Goal: Task Accomplishment & Management: Use online tool/utility

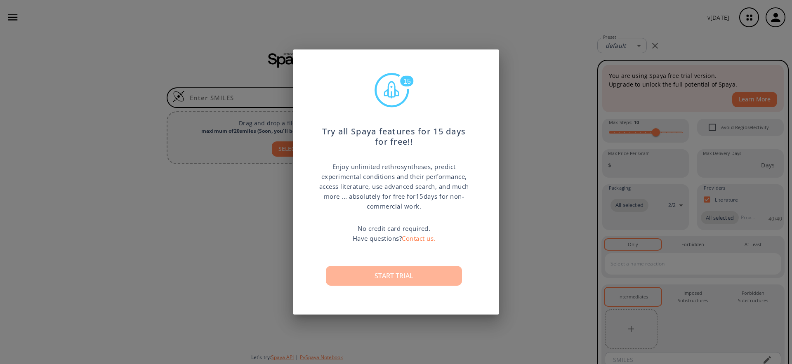
click at [401, 279] on button "Start trial" at bounding box center [394, 276] width 136 height 20
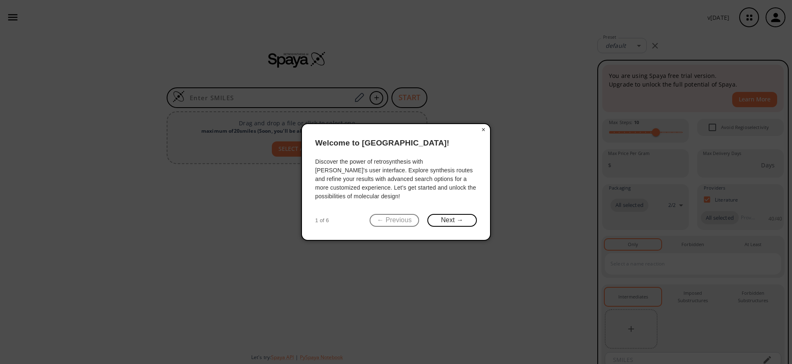
click at [484, 129] on button "×" at bounding box center [483, 130] width 13 height 12
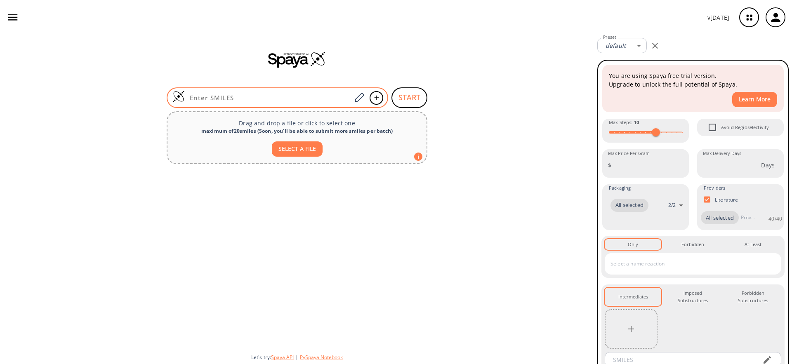
click at [242, 94] on input at bounding box center [268, 98] width 167 height 8
click at [294, 97] on input at bounding box center [268, 98] width 167 height 8
paste input "N#Cc1ccc(COc2cccc(C3CCN(Cc4nc5ccc(C(=O)O)cc5n4C[C@@H]4CCO4)CC3)n2)c(F)c1"
type input "N#Cc1ccc(COc2cccc(C3CCN(Cc4nc5ccc(C(=O)O)cc5n4C[C@@H]4CCO4)CC3)n2)c(F)c1"
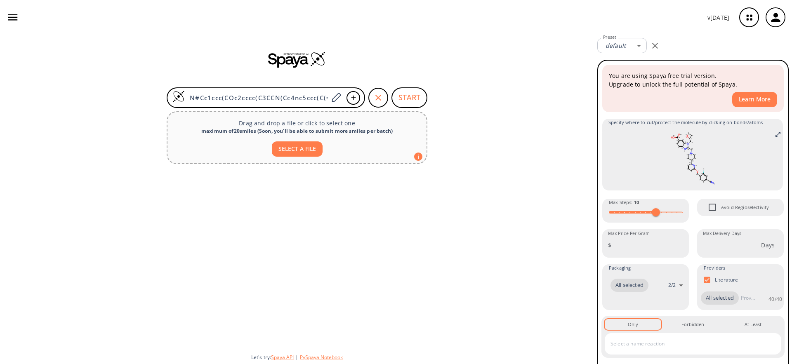
click at [281, 194] on div at bounding box center [297, 257] width 594 height 180
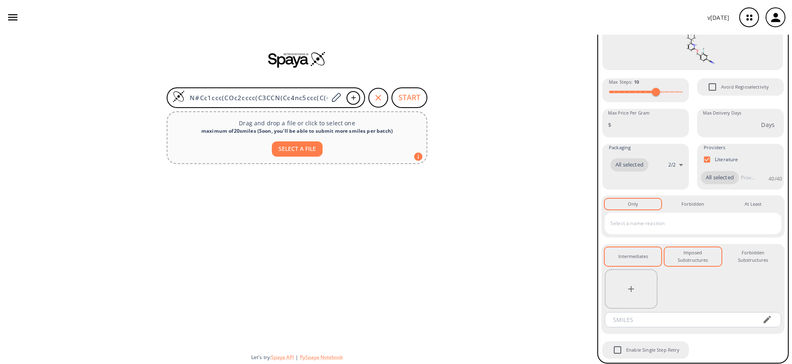
scroll to position [121, 0]
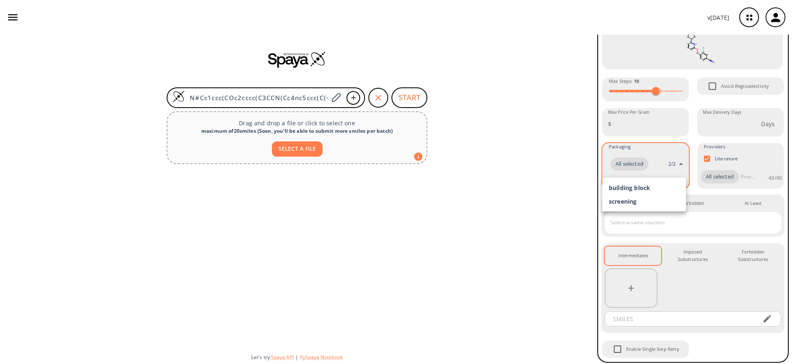
click at [678, 165] on body "v 1.9.39 Subhashree Rajasekaran subhashree.rajasekaran@schrodinger.com Retrosyn…" at bounding box center [396, 182] width 792 height 364
click at [652, 172] on div at bounding box center [396, 182] width 792 height 364
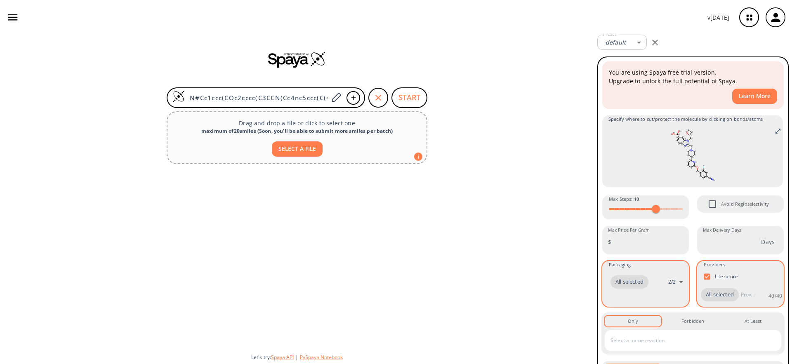
scroll to position [0, 0]
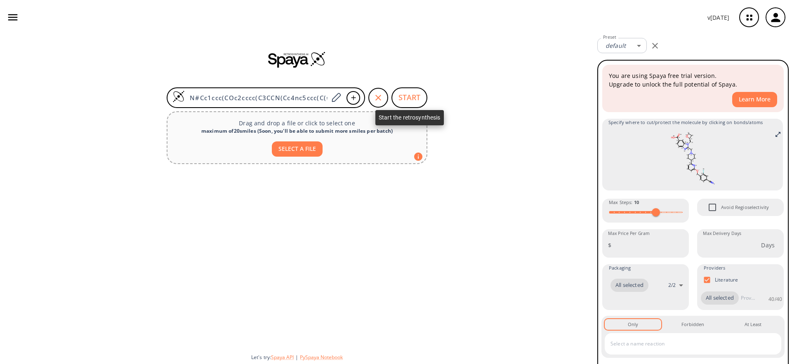
click at [410, 101] on button "START" at bounding box center [409, 97] width 36 height 21
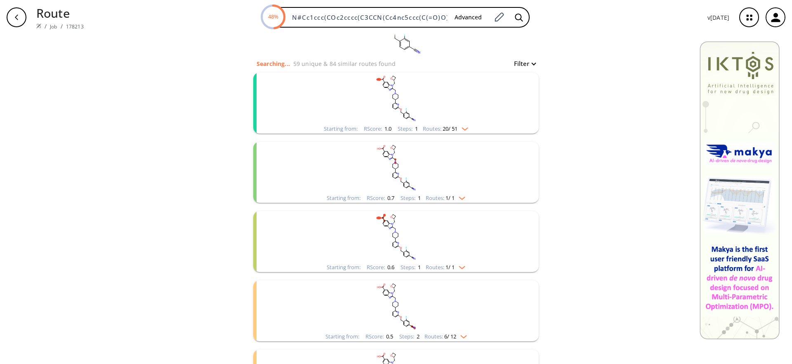
scroll to position [68, 0]
click at [461, 128] on img "clusters" at bounding box center [462, 126] width 11 height 7
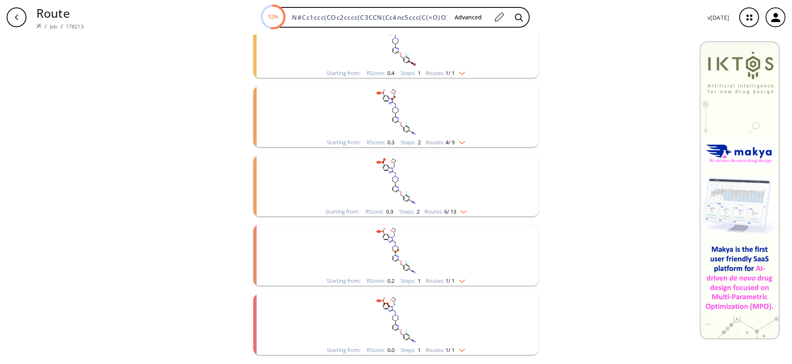
scroll to position [2086, 0]
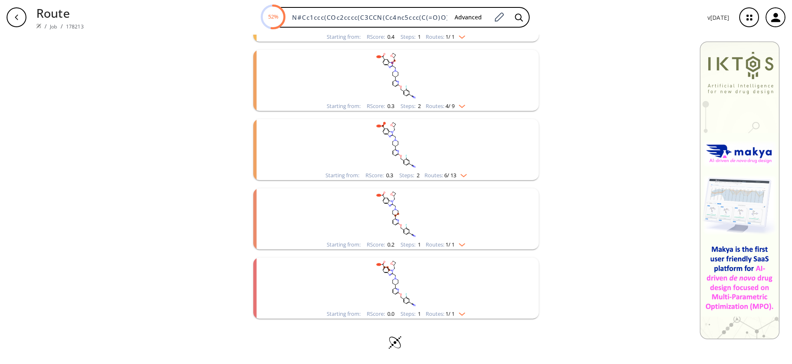
click at [462, 245] on img "clusters" at bounding box center [459, 243] width 11 height 7
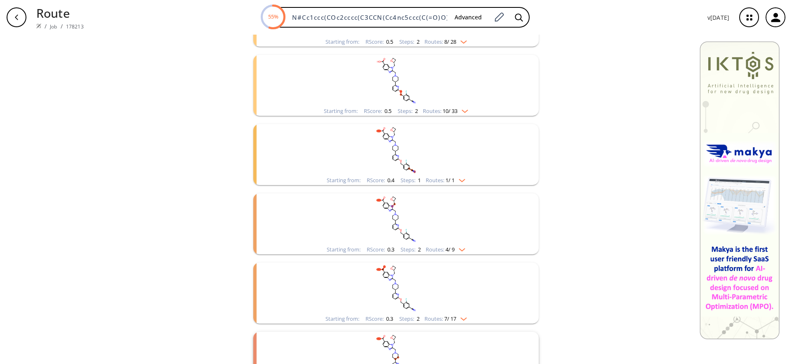
click at [462, 245] on img "clusters" at bounding box center [459, 248] width 11 height 7
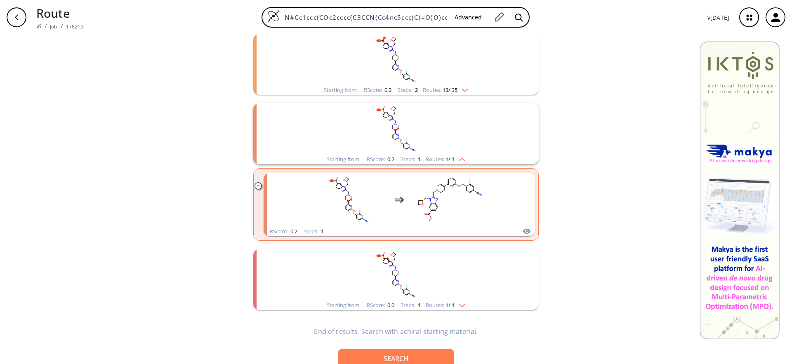
scroll to position [3629, 0]
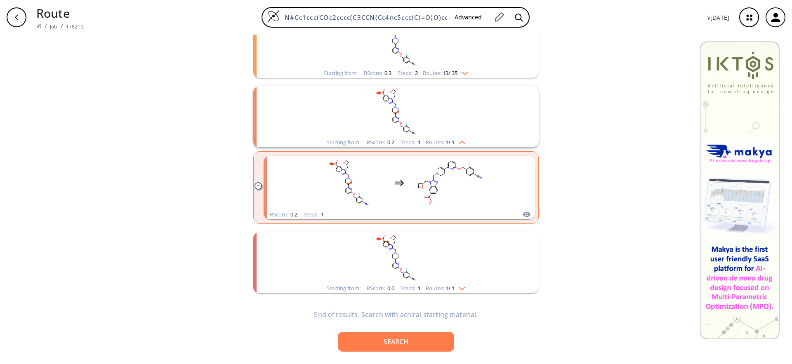
click at [460, 289] on img "clusters" at bounding box center [459, 287] width 11 height 7
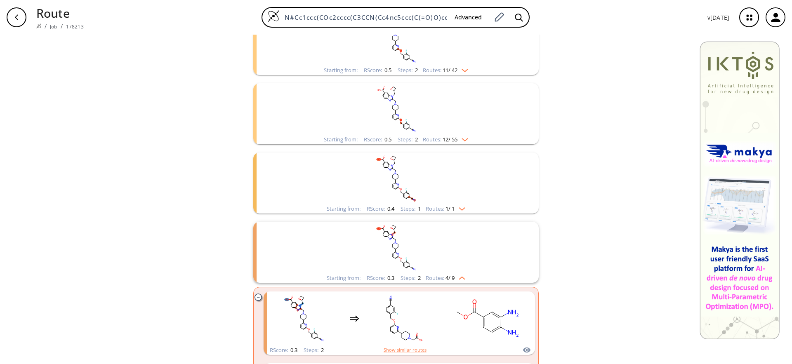
scroll to position [3705, 0]
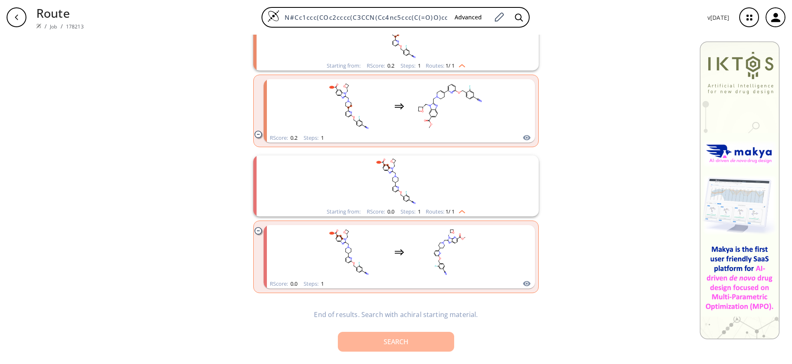
click at [405, 341] on div "Search" at bounding box center [395, 342] width 103 height 7
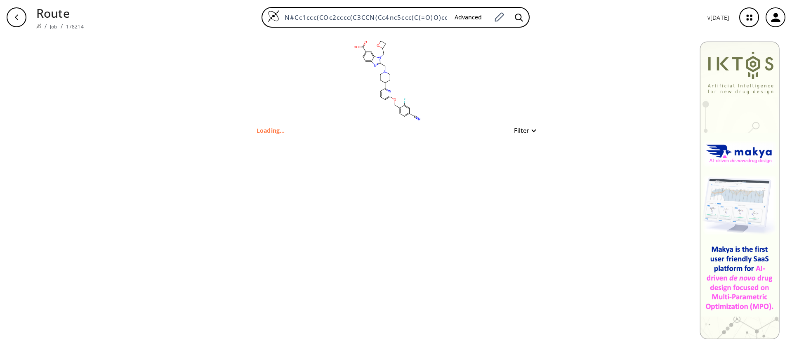
type input "N#Cc1ccc(COc2cccc(C3CCN(Cc4nc5ccc(C(=O)O)cc5n4CC4CCO4)CC3)n2)c(F)c1"
click at [179, 71] on div "clear Searching... 0 unique & 0 similar routes found Filter" at bounding box center [396, 200] width 792 height 330
click at [646, 99] on div "clear Searching... 0 unique & 0 similar routes found Filter" at bounding box center [396, 200] width 792 height 330
click at [750, 17] on icon "button" at bounding box center [749, 18] width 22 height 22
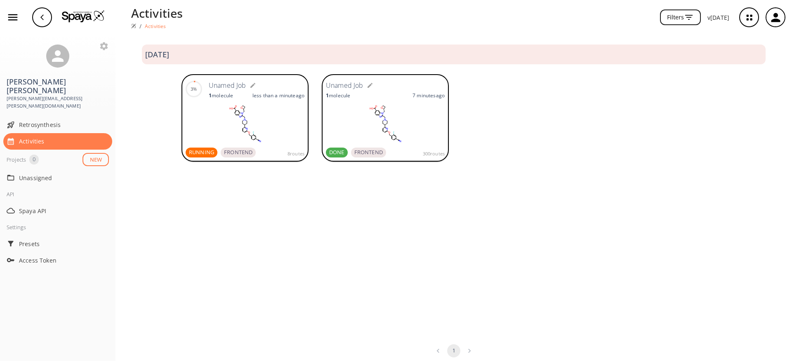
click at [429, 127] on rect at bounding box center [385, 123] width 119 height 41
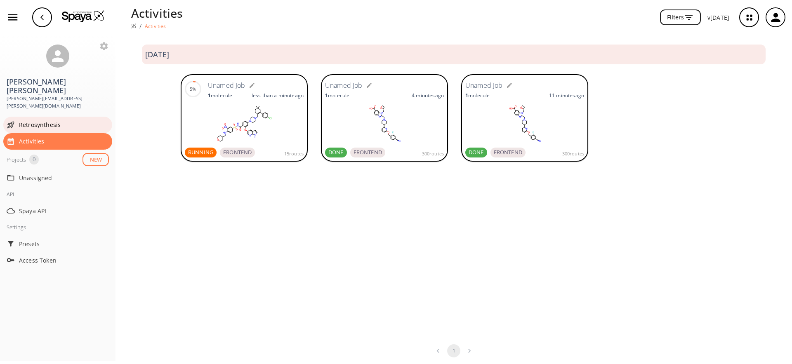
click at [52, 120] on span "Retrosynthesis" at bounding box center [64, 124] width 90 height 9
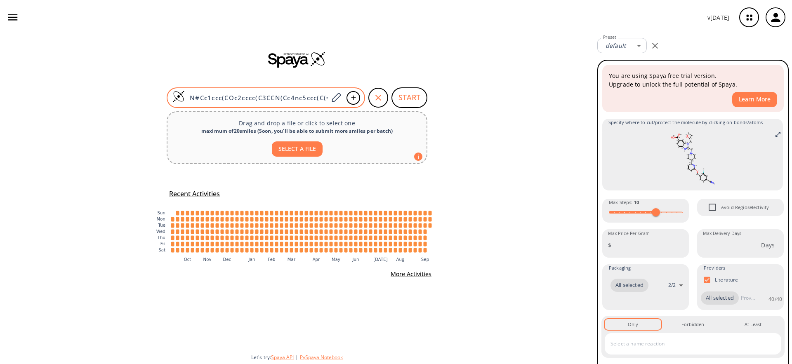
click at [237, 99] on input "N#Cc1ccc(COc2cccc(C3CCN(Cc4nc5ccc(C(=O)O)cc5n4CC4CCO4)CC3)n2)c(F)c1" at bounding box center [257, 98] width 144 height 8
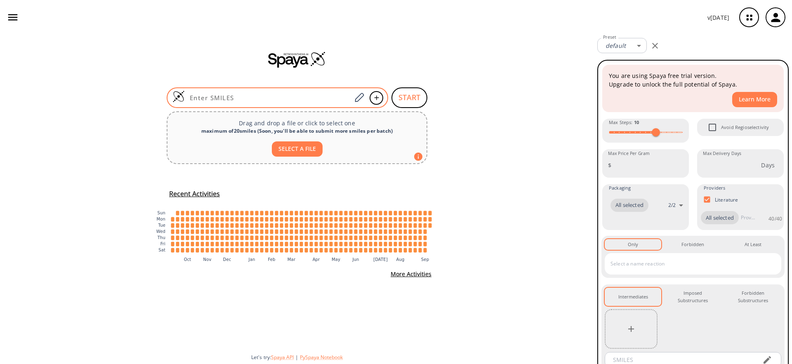
paste input "CC1(CCC(=C(C1)c2ccc(cc2)Cl)CN3CCN(CC3)c4ccc(c(c4)Oc5cc6cc[nH]c6nc5)C(=O)NS(=O)(…"
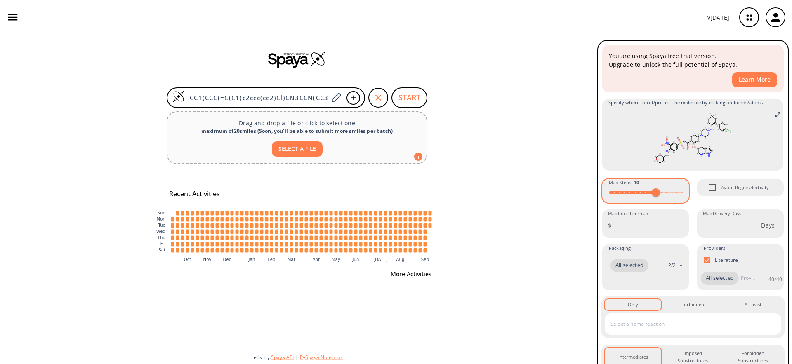
scroll to position [20, 0]
type input "CC1(CCC(=C(C1)c2ccc(cc2)Cl)CN3CCN(CC3)c4ccc(c(c4)Oc5cc6cc[nH]c6nc5)C(=O)NS(=O)(…"
click at [678, 223] on input "1" at bounding box center [651, 225] width 74 height 22
click at [678, 223] on input "2" at bounding box center [651, 225] width 74 height 22
click at [678, 227] on input "1" at bounding box center [651, 225] width 74 height 22
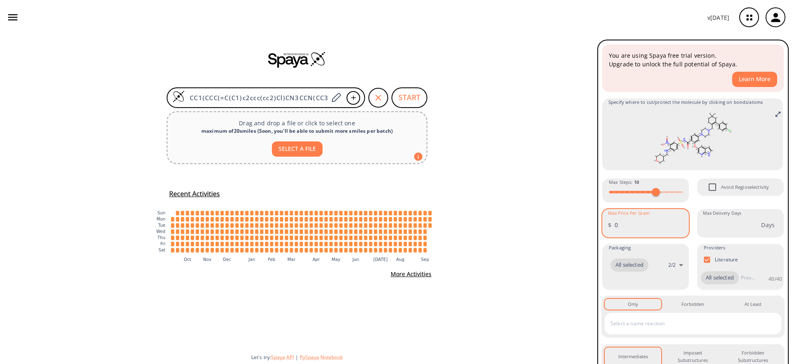
click at [678, 227] on input "0" at bounding box center [651, 225] width 74 height 22
click at [678, 227] on input "-1" at bounding box center [651, 225] width 74 height 22
type input "0"
click at [677, 224] on input "0" at bounding box center [651, 225] width 74 height 22
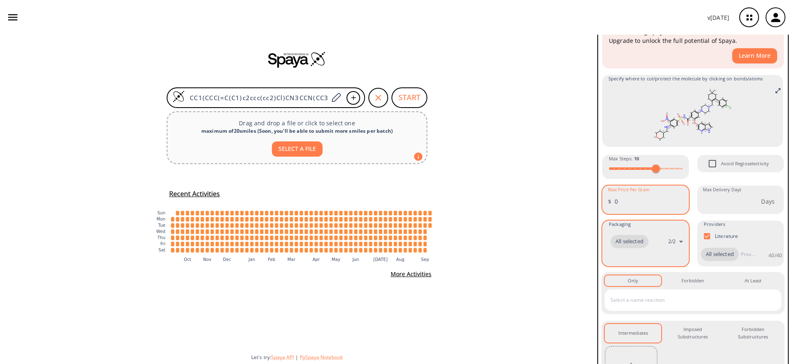
scroll to position [60, 0]
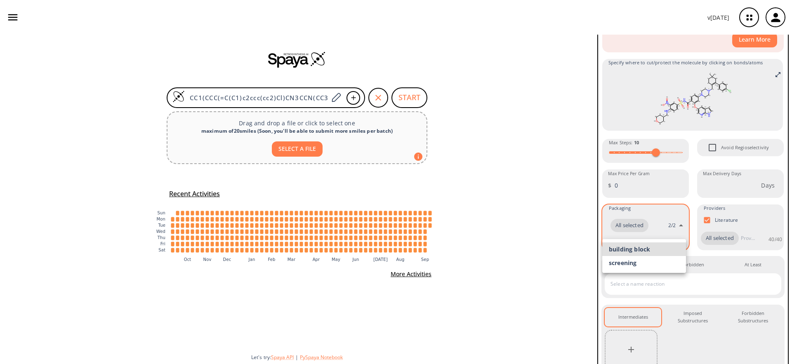
click at [678, 226] on body "v 1.9.39 Subhashree Rajasekaran subhashree.rajasekaran@schrodinger.com Retrosyn…" at bounding box center [396, 182] width 792 height 364
click at [668, 204] on div at bounding box center [396, 182] width 792 height 364
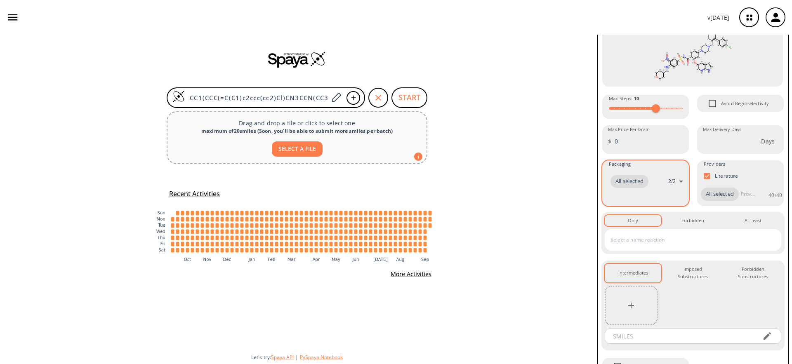
scroll to position [136, 0]
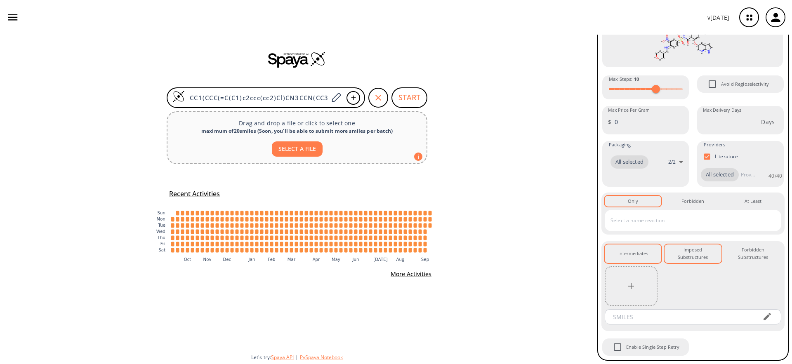
click at [688, 256] on div "Imposed Substructures 0" at bounding box center [692, 253] width 43 height 15
click at [744, 257] on div "Forbidden Substructures 0" at bounding box center [752, 253] width 43 height 15
click at [636, 255] on div "Intermediates 0" at bounding box center [633, 253] width 30 height 7
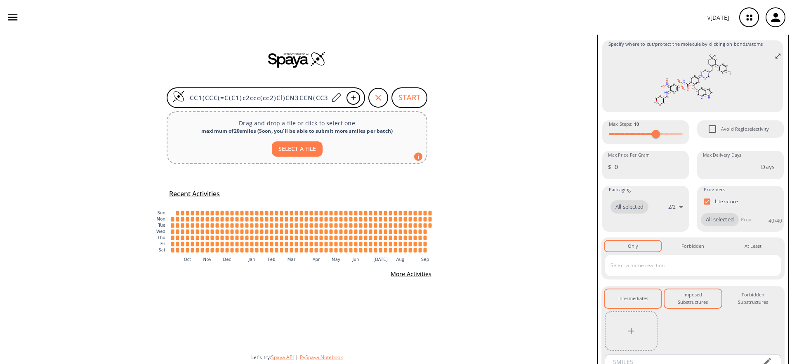
scroll to position [77, 0]
click at [405, 104] on button "START" at bounding box center [409, 97] width 36 height 21
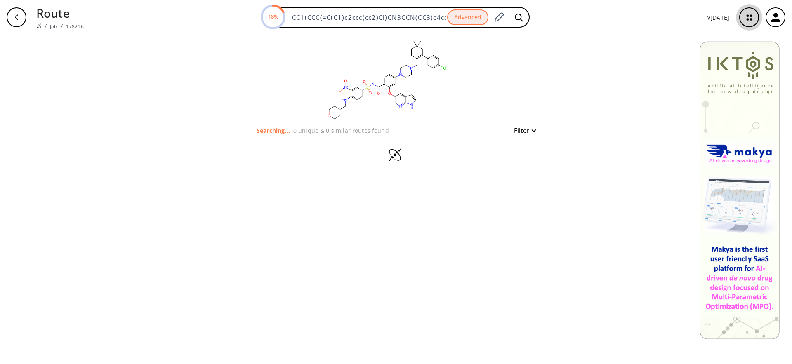
click at [748, 19] on icon "button" at bounding box center [749, 18] width 22 height 22
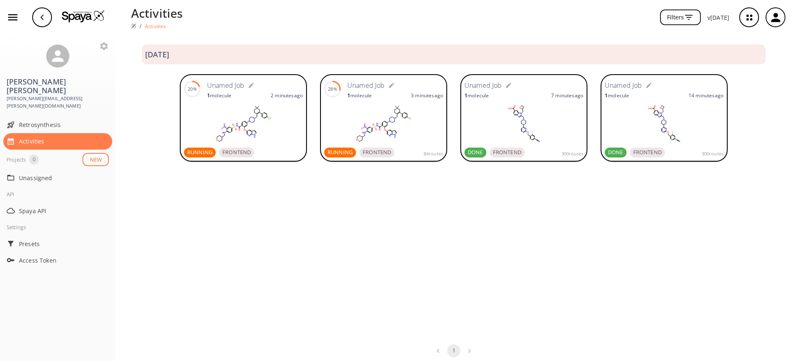
click at [491, 122] on rect at bounding box center [523, 123] width 119 height 41
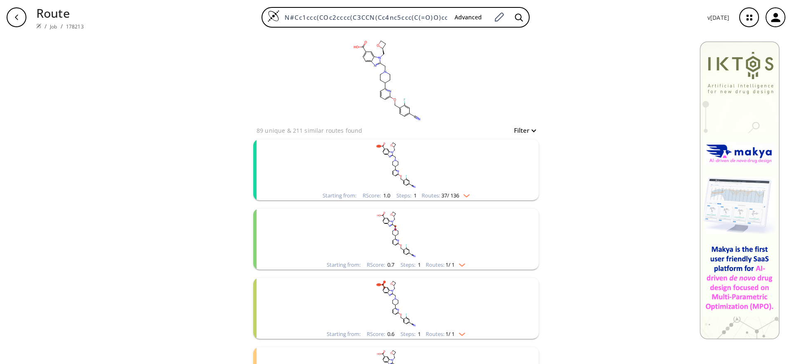
click at [460, 266] on img "clusters" at bounding box center [459, 263] width 11 height 7
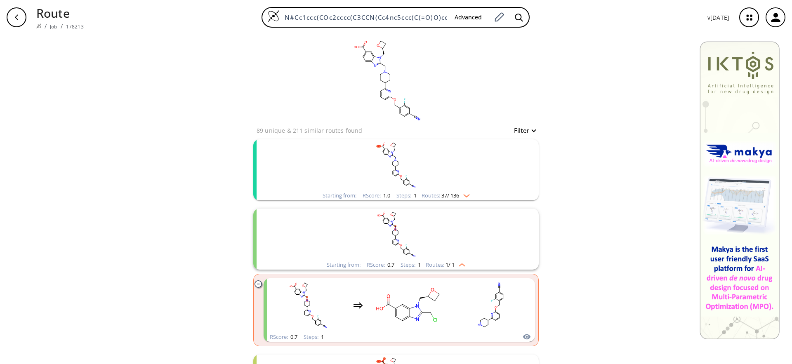
click at [460, 266] on img "clusters" at bounding box center [459, 263] width 11 height 7
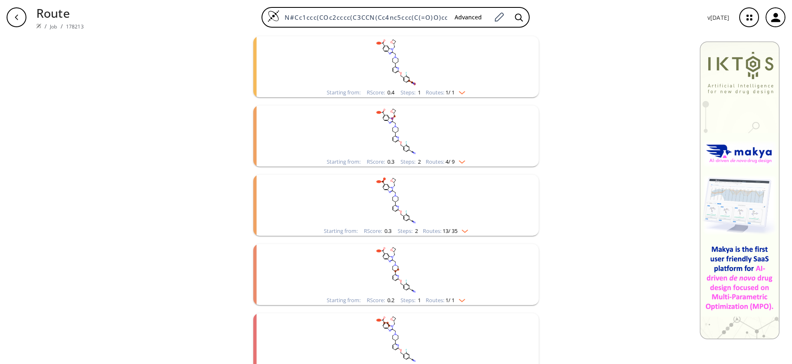
scroll to position [276, 0]
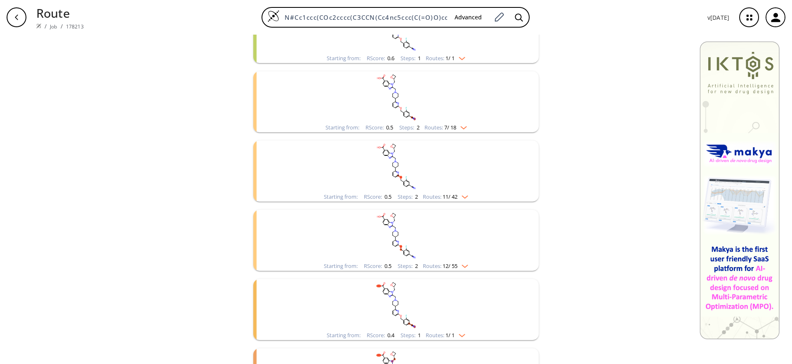
click at [468, 194] on div "Starting from: RScore : 0.5 Steps : 2 Routes: 11 / 42" at bounding box center [396, 196] width 157 height 9
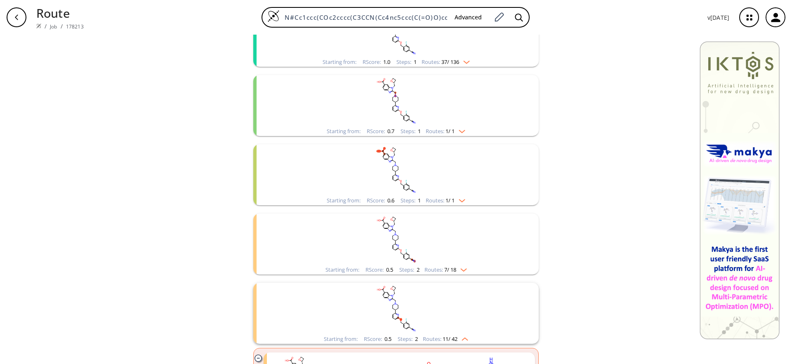
scroll to position [0, 0]
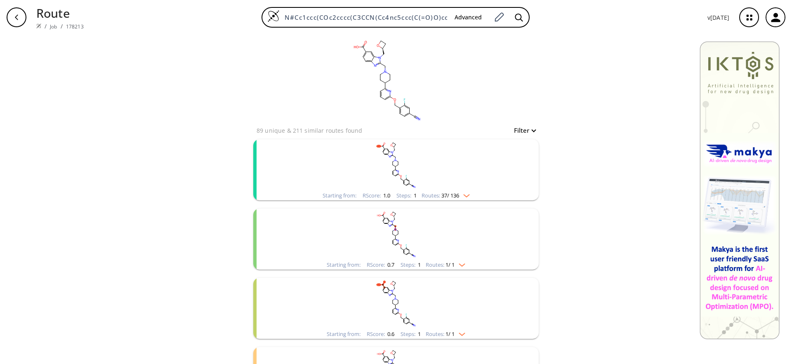
click at [466, 196] on img "clusters" at bounding box center [464, 194] width 11 height 7
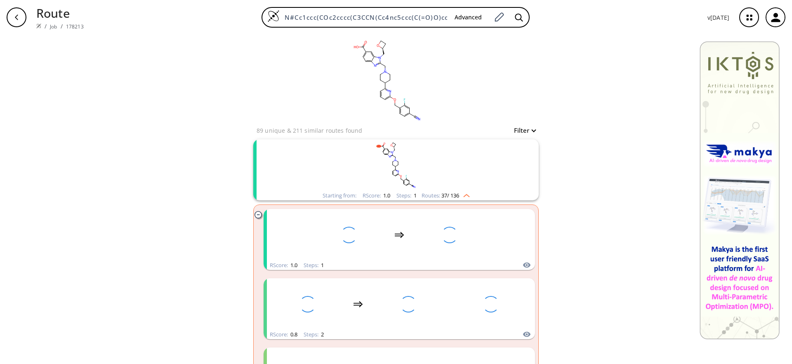
click at [465, 197] on div "Routes: 37 / 136" at bounding box center [445, 195] width 48 height 5
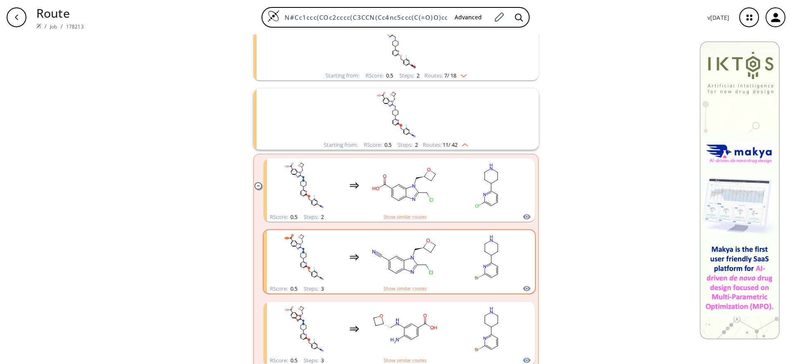
scroll to position [327, 0]
click at [465, 144] on img "clusters" at bounding box center [462, 144] width 11 height 7
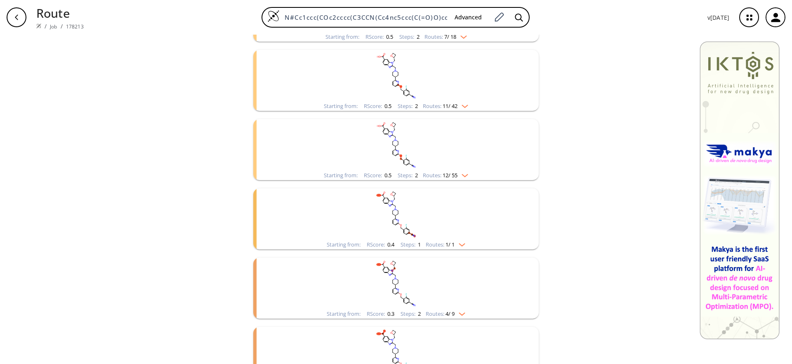
scroll to position [0, 0]
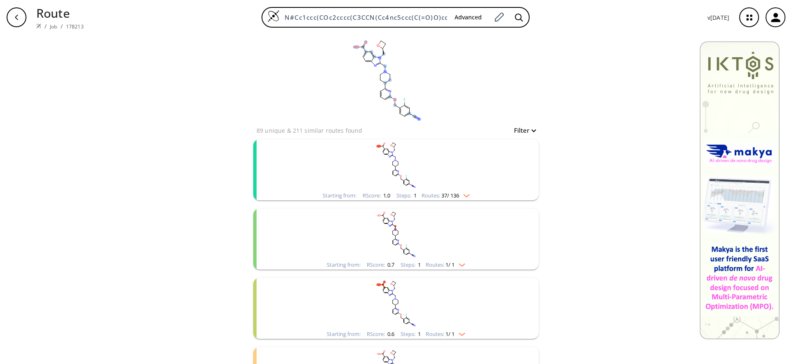
click at [748, 16] on icon "button" at bounding box center [748, 17] width 5 height 5
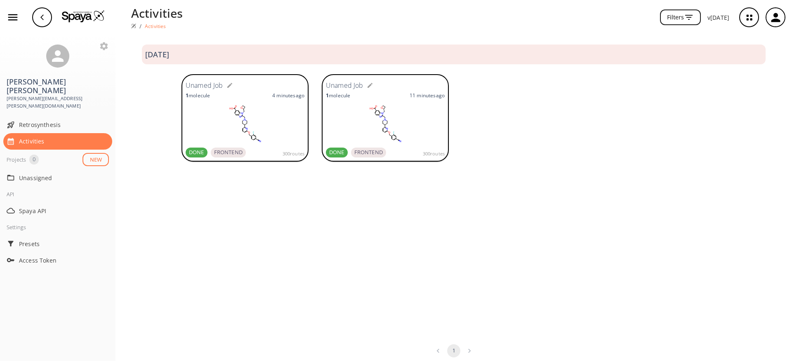
click at [410, 206] on div "2025 September Unamed Job 1 molecule 4 minutes ago DONE FRONTEND 300 routes Una…" at bounding box center [453, 186] width 676 height 303
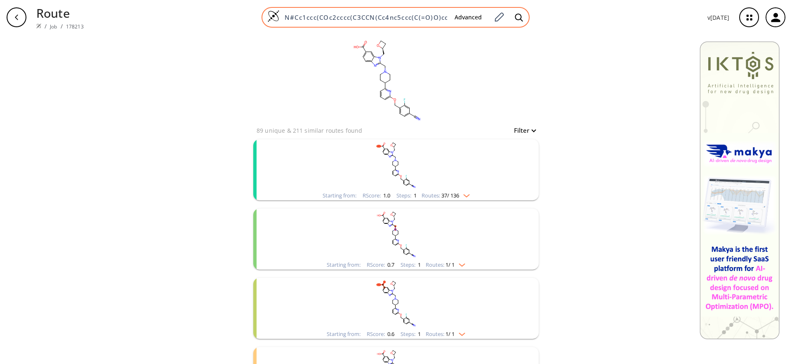
click at [358, 22] on div "N#Cc1ccc(COc2cccc(C3CCN(Cc4nc5ccc(C(=O)O)cc5n4C[C@@H]4CCO4)CC3)n2)c(F)c1 Advanc…" at bounding box center [395, 17] width 268 height 21
click at [355, 20] on input "N#Cc1ccc(COc2cccc(C3CCN(Cc4nc5ccc(C(=O)O)cc5n4C[C@@H]4CCO4)CC3)n2)c(F)c1" at bounding box center [364, 17] width 168 height 8
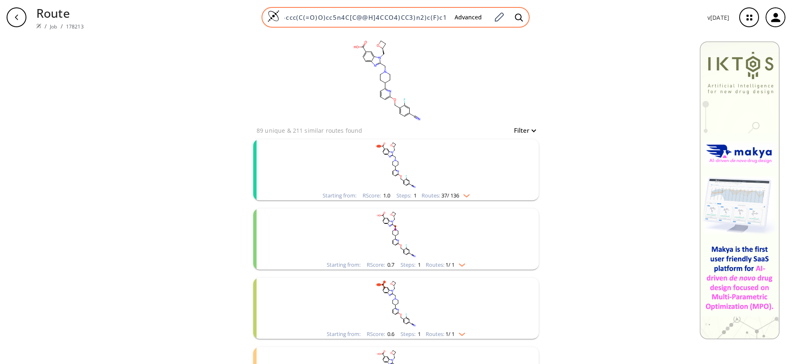
click at [355, 20] on input "N#Cc1ccc(COc2cccc(C3CCN(Cc4nc5ccc(C(=O)O)cc5n4C[C@@H]4CCO4)CC3)n2)c(F)c1" at bounding box center [364, 17] width 168 height 8
paste input "CC1(CCC(=C(C1)c2ccc(cc2)Cl)CN3CCN(CC3)c4ccc(c(c4)Oc5cc6cc[nH]c6nc5)C(=O)NS(=O)(…"
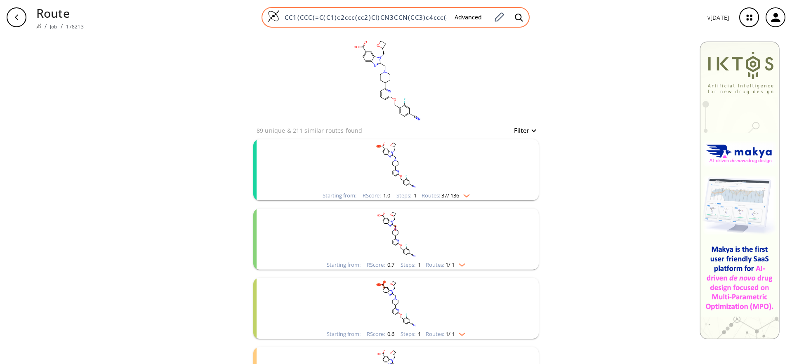
scroll to position [0, 272]
type input "CC1(CCC(=C(C1)c2ccc(cc2)Cl)CN3CCN(CC3)c4ccc(c(c4)Oc5cc6cc[nH]c6nc5)C(=O)NS(=O)(…"
click at [518, 17] on icon at bounding box center [519, 17] width 8 height 9
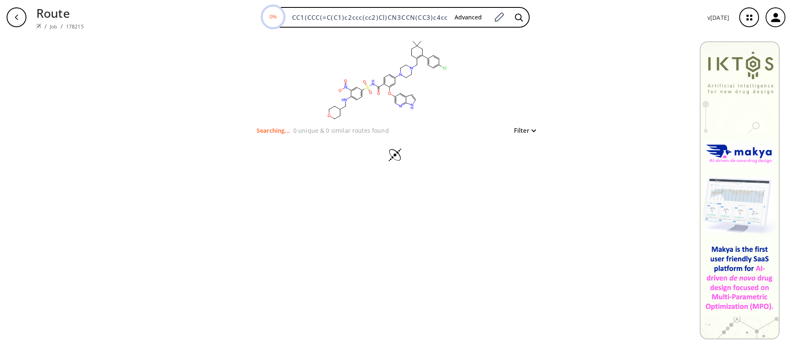
click at [534, 129] on button "Filter" at bounding box center [522, 130] width 26 height 6
click at [587, 129] on div at bounding box center [396, 182] width 792 height 364
click at [20, 15] on div "button" at bounding box center [17, 17] width 20 height 20
type input "N#Cc1ccc(COc2cccc(C3CCN(Cc4nc5ccc(C(=O)O)cc5n4C[C@@H]4CCO4)CC3)n2)c(F)c1"
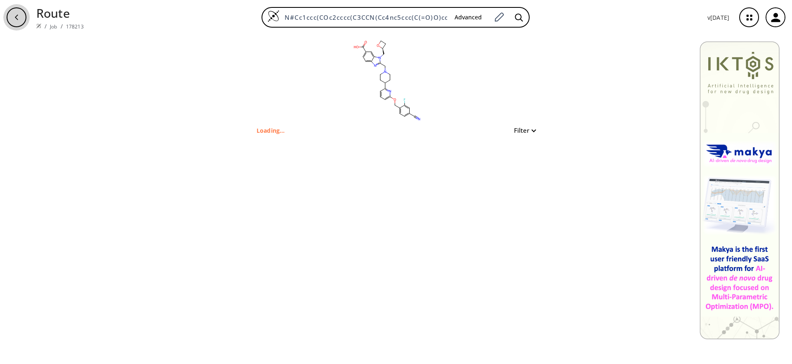
click at [20, 15] on div "button" at bounding box center [17, 17] width 20 height 20
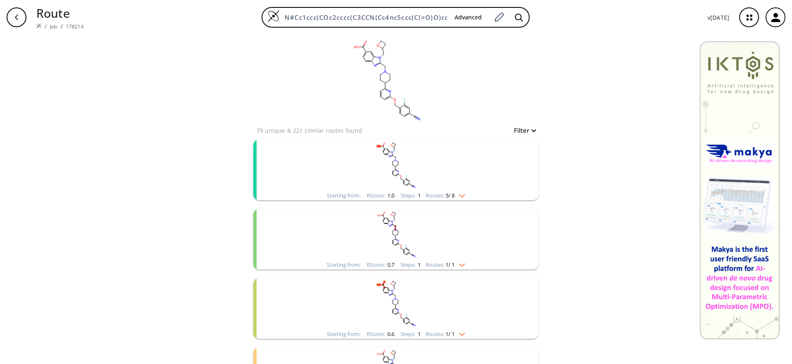
click at [460, 194] on img "clusters" at bounding box center [459, 194] width 11 height 7
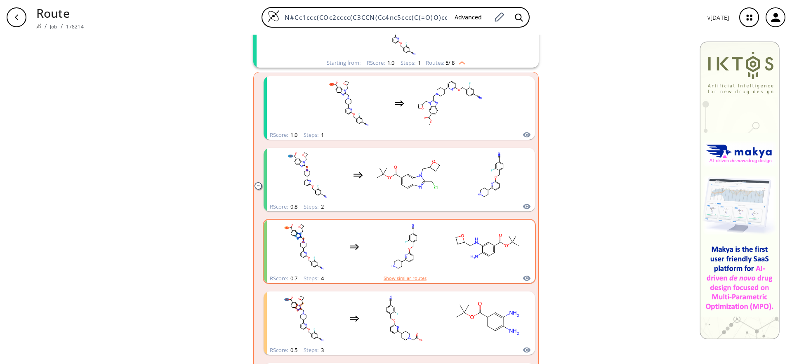
scroll to position [135, 0]
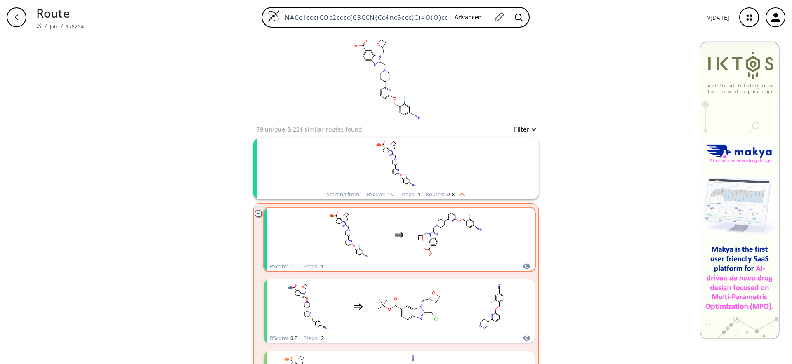
scroll to position [2, 0]
click at [531, 127] on button "Filter" at bounding box center [522, 129] width 26 height 6
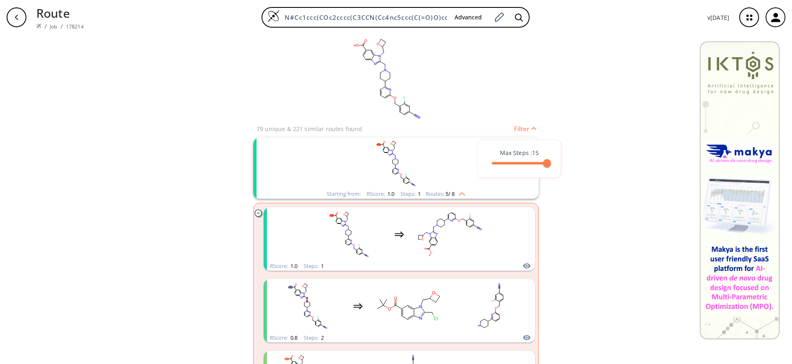
click at [524, 129] on div at bounding box center [396, 182] width 792 height 364
click at [517, 128] on button "Filter" at bounding box center [522, 129] width 26 height 6
click at [493, 123] on div at bounding box center [396, 182] width 792 height 364
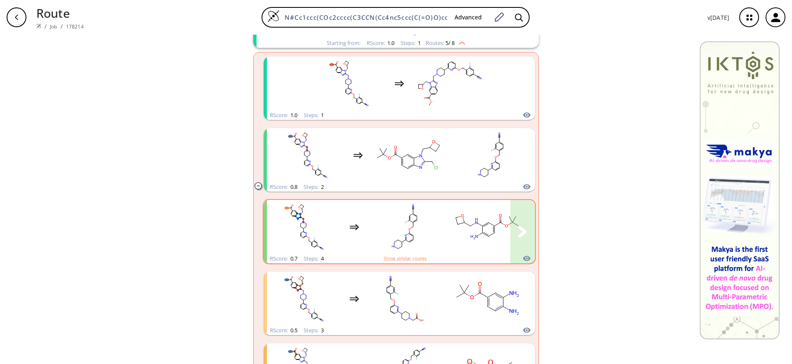
scroll to position [0, 0]
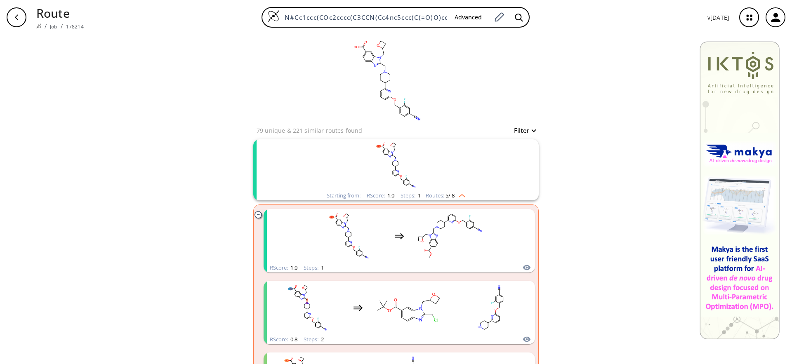
click at [438, 160] on rect "clusters" at bounding box center [396, 165] width 214 height 52
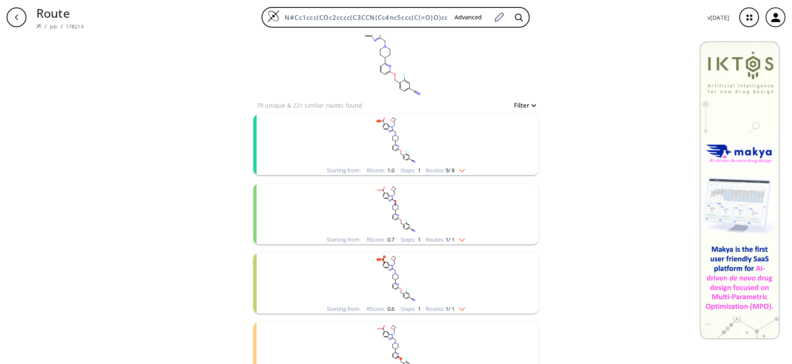
scroll to position [66, 0]
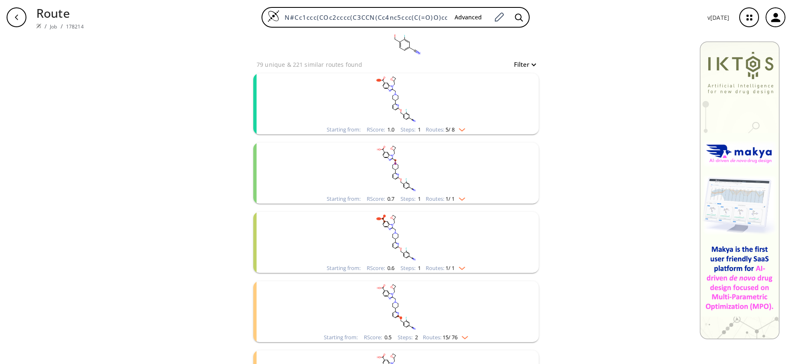
click at [463, 200] on img "clusters" at bounding box center [459, 197] width 11 height 7
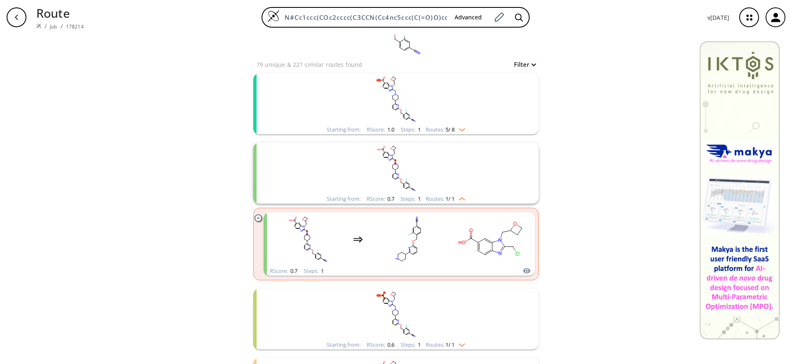
click at [463, 198] on img "clusters" at bounding box center [459, 197] width 11 height 7
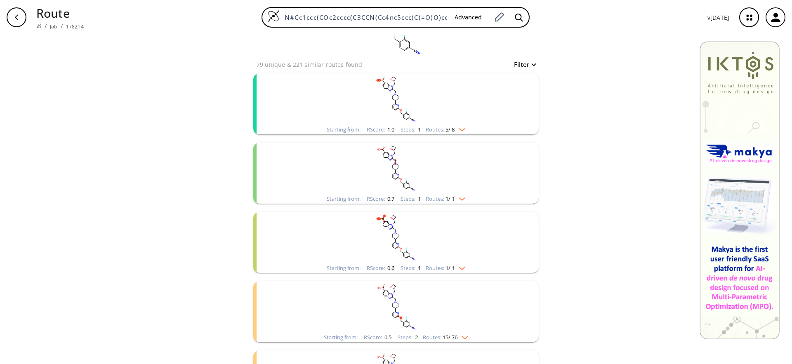
click at [461, 266] on img "clusters" at bounding box center [459, 267] width 11 height 7
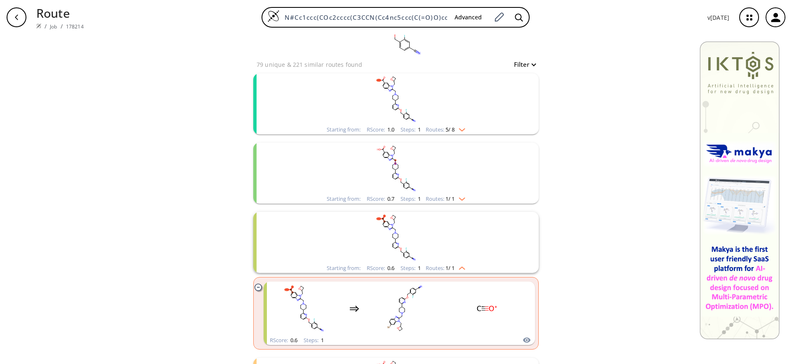
click at [461, 266] on img "clusters" at bounding box center [459, 267] width 11 height 7
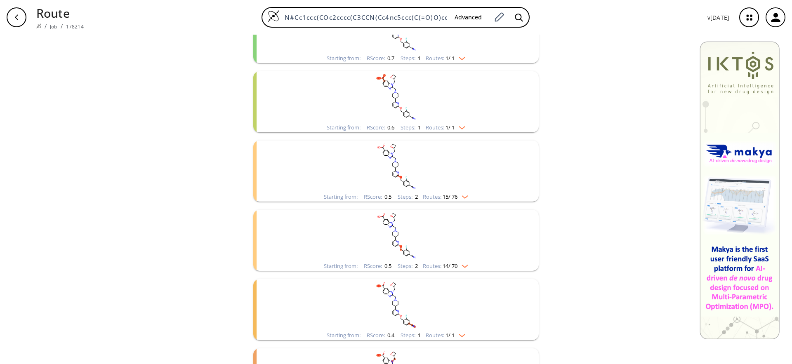
scroll to position [216, 0]
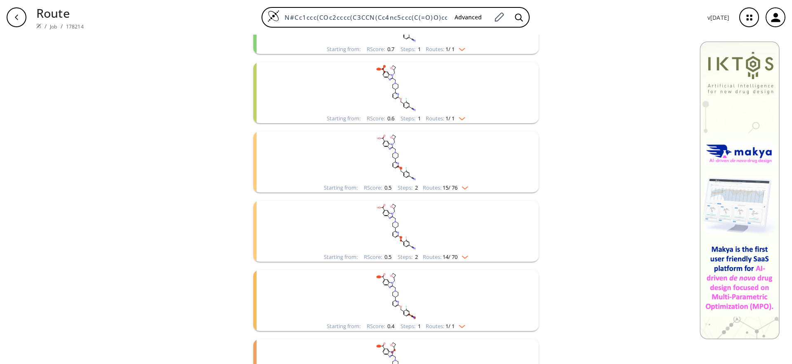
click at [464, 186] on img "clusters" at bounding box center [462, 186] width 11 height 7
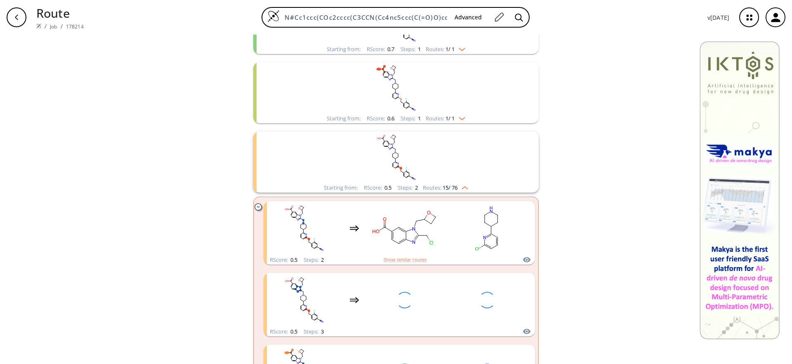
click at [464, 186] on img "clusters" at bounding box center [462, 186] width 11 height 7
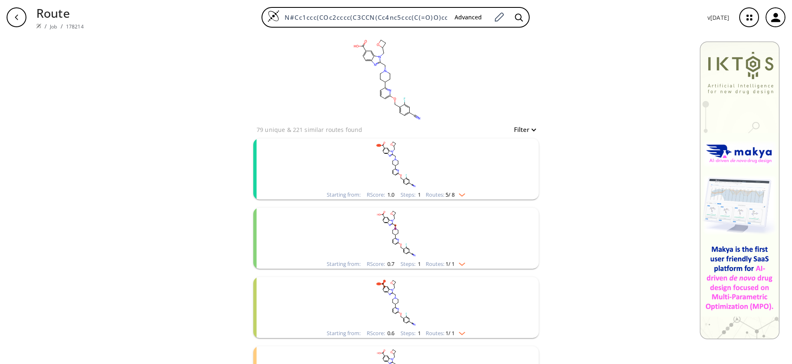
scroll to position [0, 0]
click at [354, 178] on rect "clusters" at bounding box center [396, 165] width 214 height 52
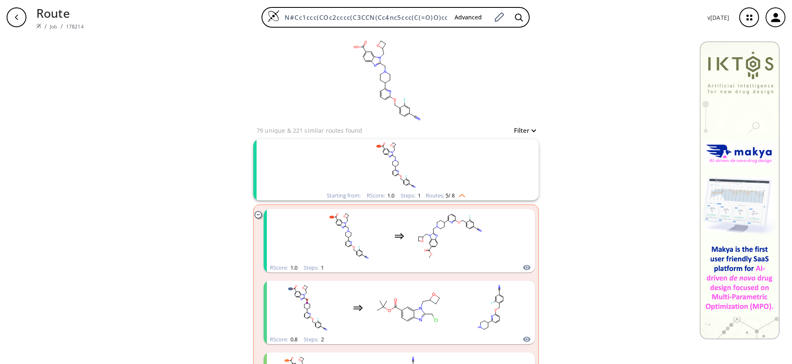
click at [354, 178] on rect "clusters" at bounding box center [396, 165] width 214 height 52
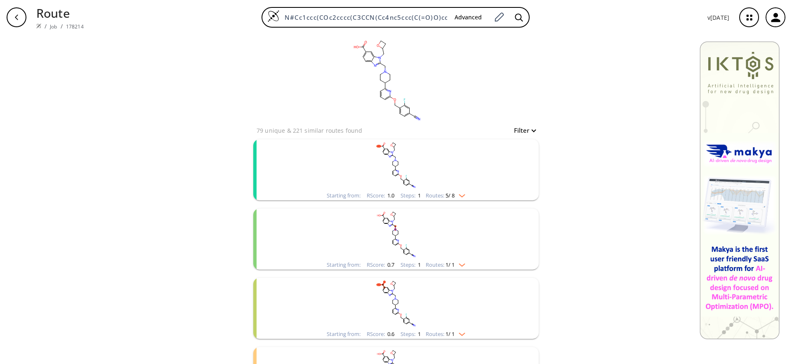
click at [739, 19] on icon "button" at bounding box center [749, 18] width 22 height 22
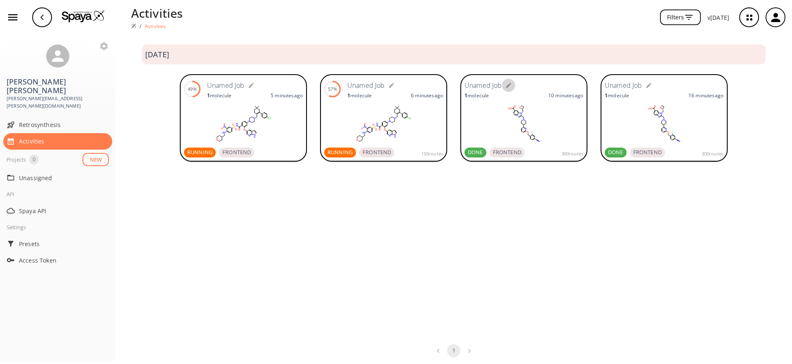
click at [509, 84] on icon "button" at bounding box center [508, 85] width 5 height 5
click at [542, 111] on rect at bounding box center [523, 123] width 119 height 41
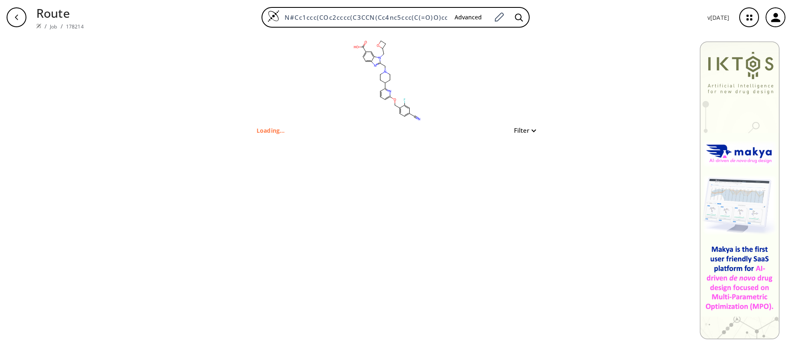
click at [528, 127] on button "Filter" at bounding box center [522, 130] width 26 height 6
type input "14"
drag, startPoint x: 524, startPoint y: 164, endPoint x: 546, endPoint y: 166, distance: 22.4
click at [546, 166] on span "14" at bounding box center [522, 165] width 55 height 12
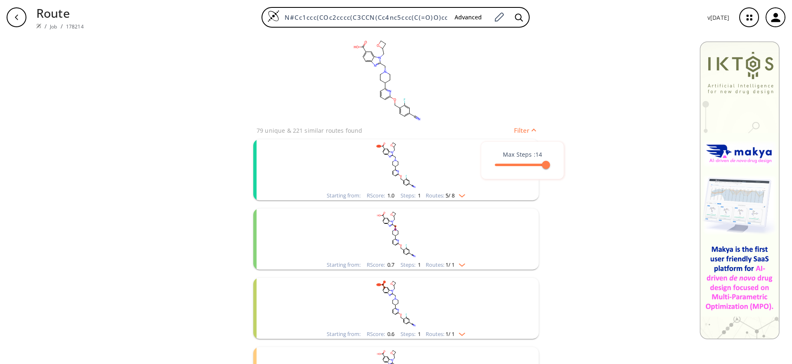
click at [486, 82] on div at bounding box center [396, 182] width 792 height 364
click at [524, 128] on button "Filter" at bounding box center [522, 130] width 26 height 6
click at [602, 149] on div at bounding box center [396, 182] width 792 height 364
click at [331, 172] on rect "clusters" at bounding box center [396, 165] width 214 height 52
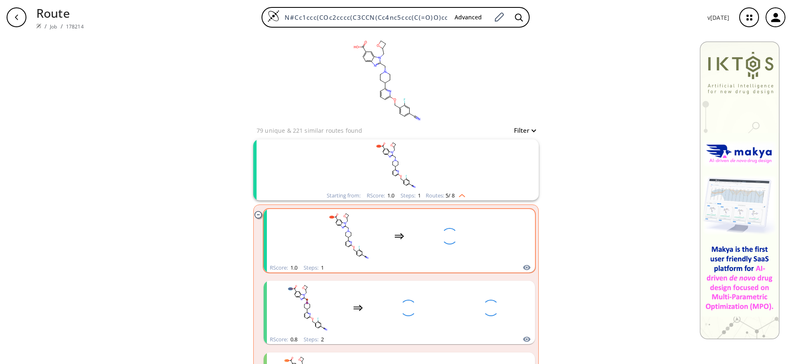
scroll to position [67, 0]
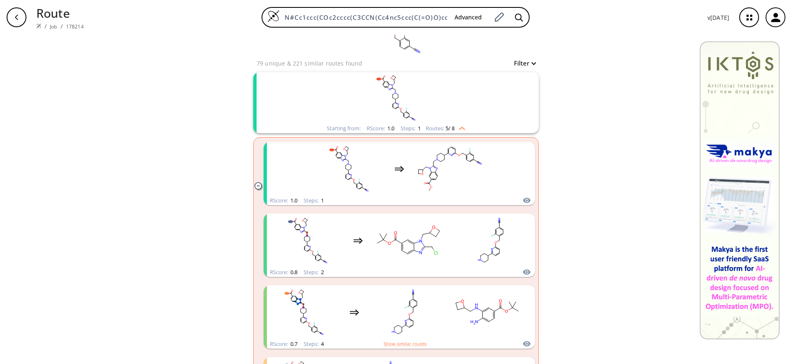
click at [320, 108] on rect "clusters" at bounding box center [396, 98] width 214 height 52
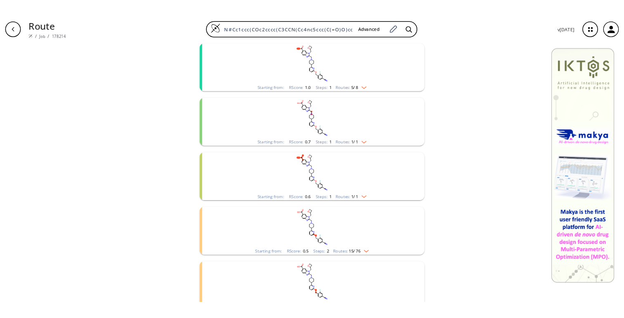
scroll to position [0, 0]
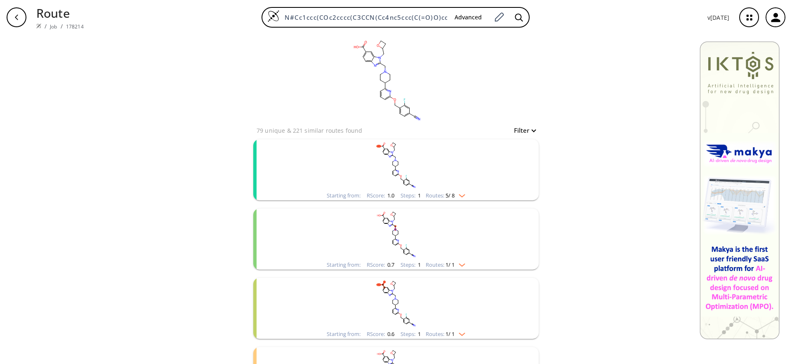
click at [84, 5] on div "Route / Job / 178214 N#Cc1ccc(COc2cccc(C3CCN(Cc4nc5ccc(C(=O)O)cc5n4CC4CCO4)CC3)…" at bounding box center [396, 17] width 792 height 35
